Goal: Information Seeking & Learning: Learn about a topic

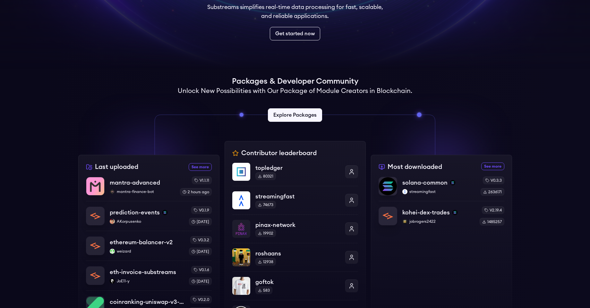
scroll to position [115, 0]
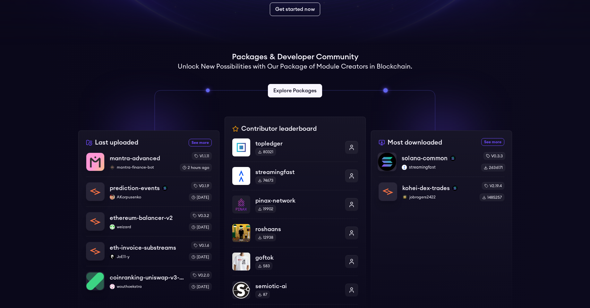
click at [414, 158] on p "solana-common" at bounding box center [425, 158] width 46 height 9
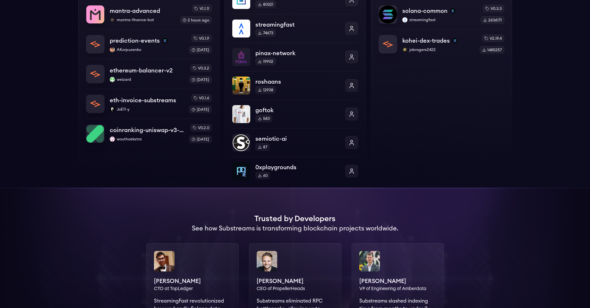
scroll to position [205, 0]
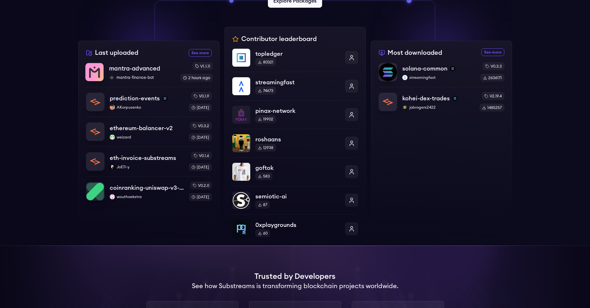
click at [135, 69] on p "mantra-advanced" at bounding box center [134, 68] width 51 height 9
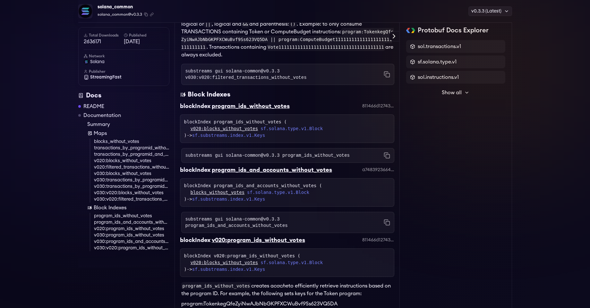
scroll to position [2141, 0]
